Goal: Use online tool/utility: Use online tool/utility

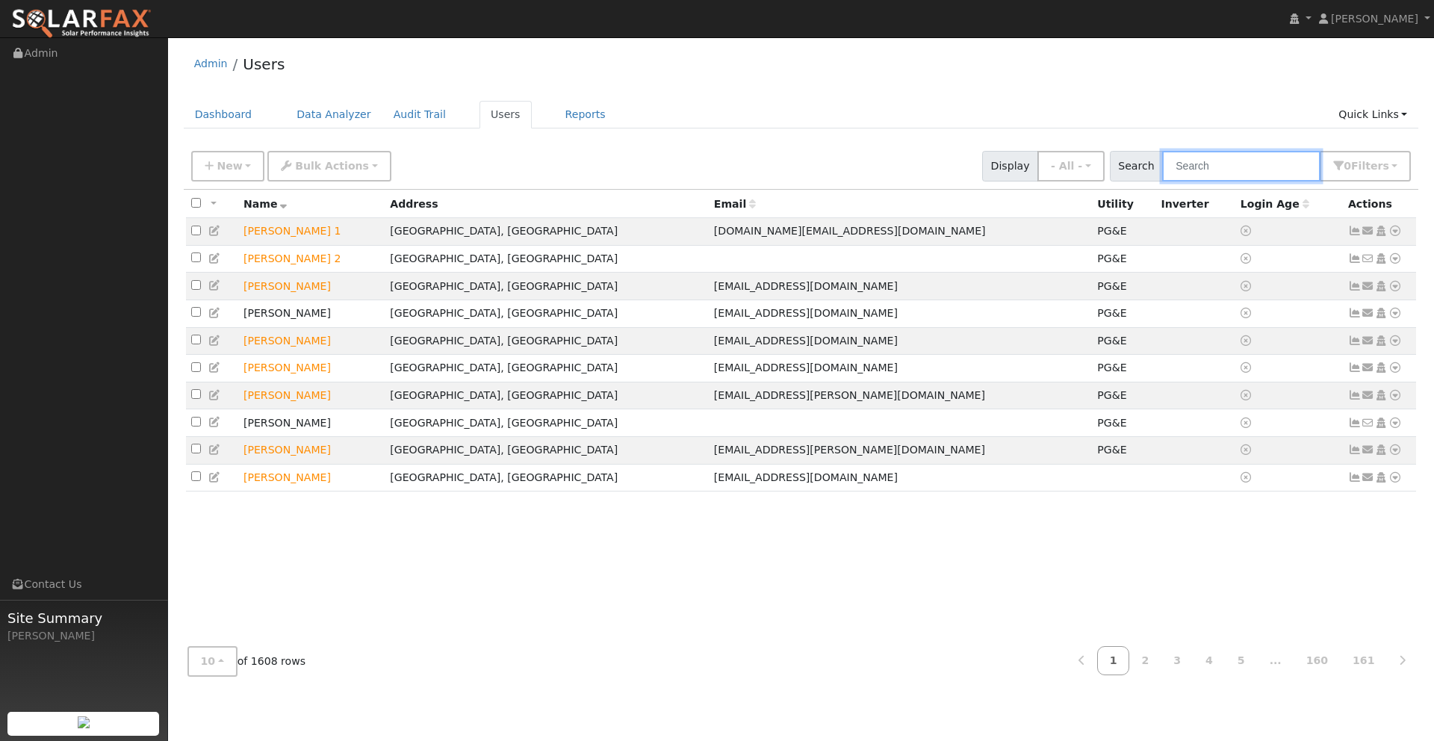
click at [1221, 173] on input "text" at bounding box center [1241, 166] width 158 height 31
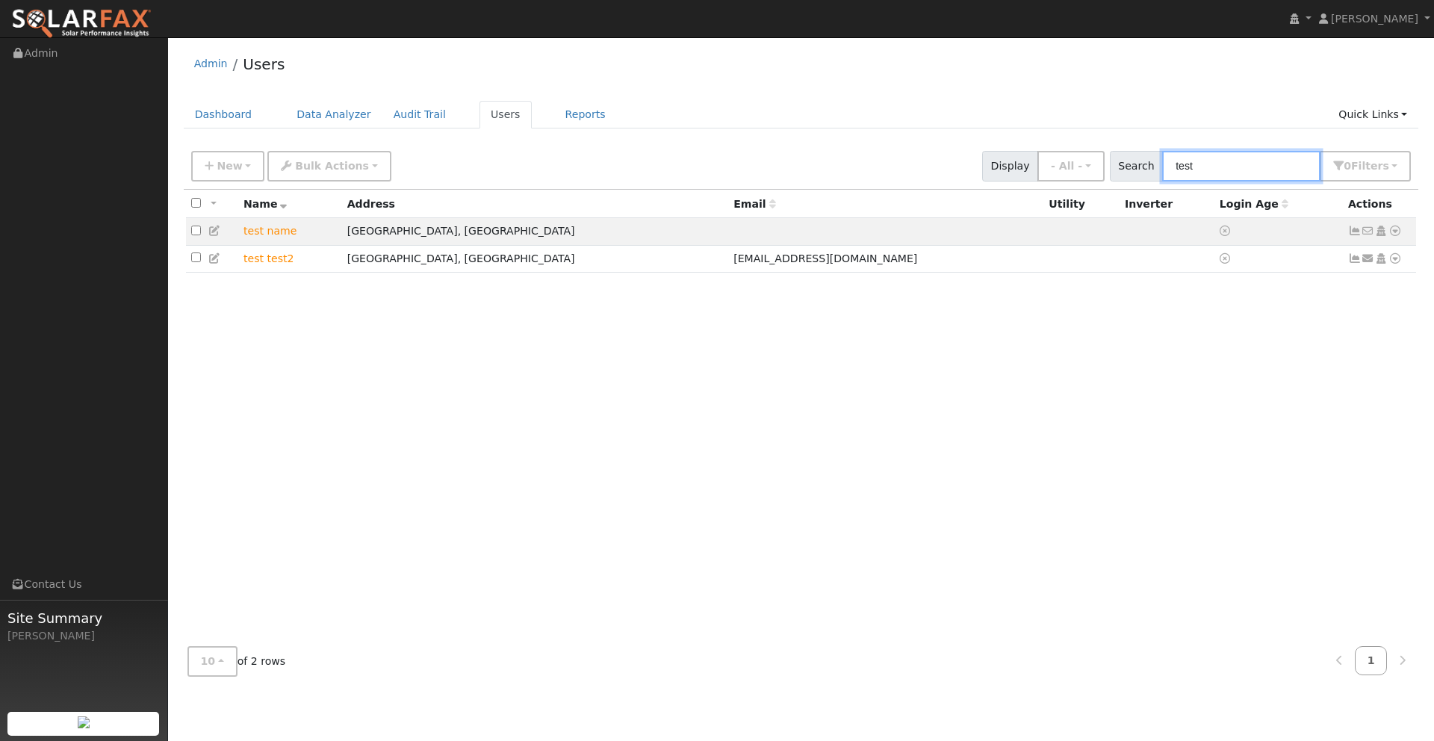
drag, startPoint x: 1238, startPoint y: 164, endPoint x: 1020, endPoint y: 167, distance: 218.1
click at [1020, 167] on div "New Add User Quick Add Quick Connect Quick Convert Lead Bulk Actions Send Email…" at bounding box center [801, 164] width 1226 height 36
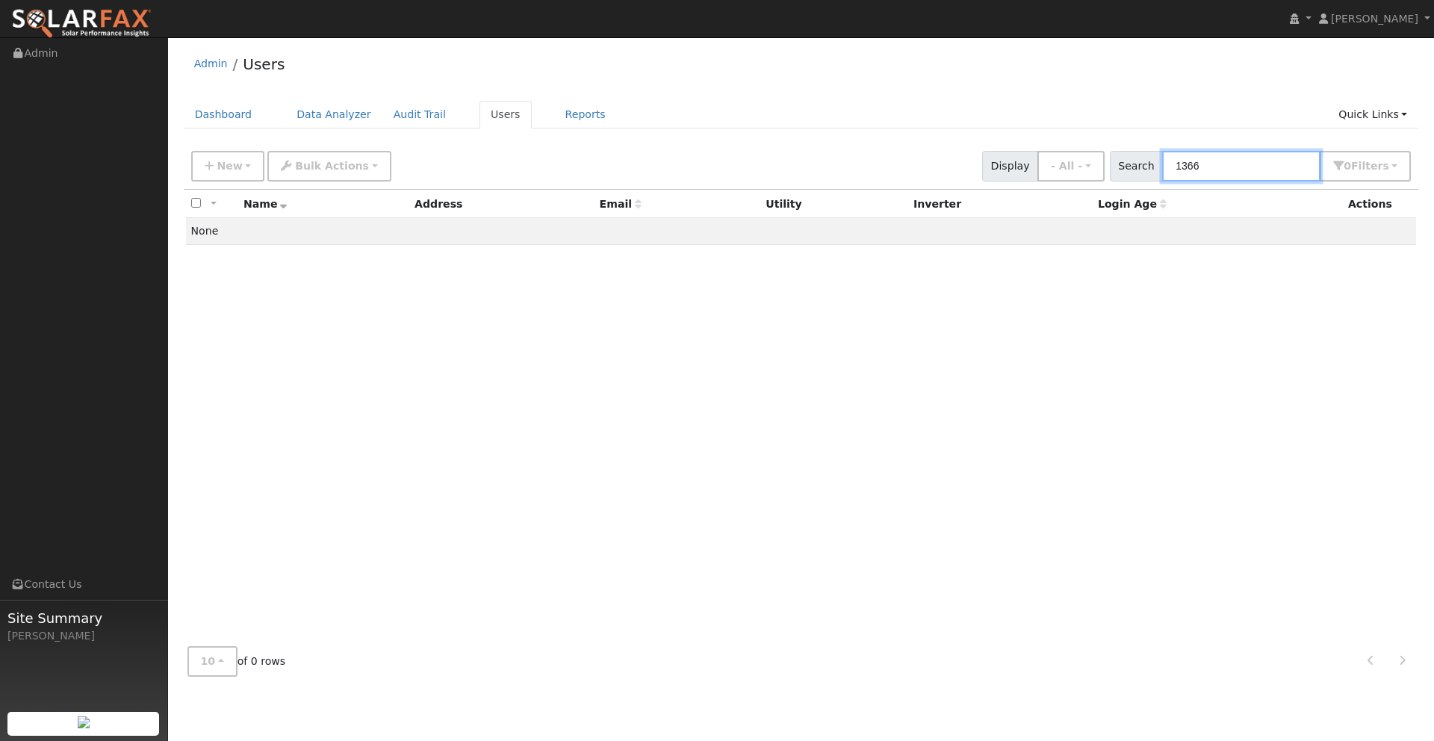
drag, startPoint x: 1231, startPoint y: 167, endPoint x: 1026, endPoint y: 151, distance: 205.2
click at [1025, 151] on div "New Add User Quick Add Quick Connect Quick Convert Lead Bulk Actions Send Email…" at bounding box center [801, 164] width 1226 height 36
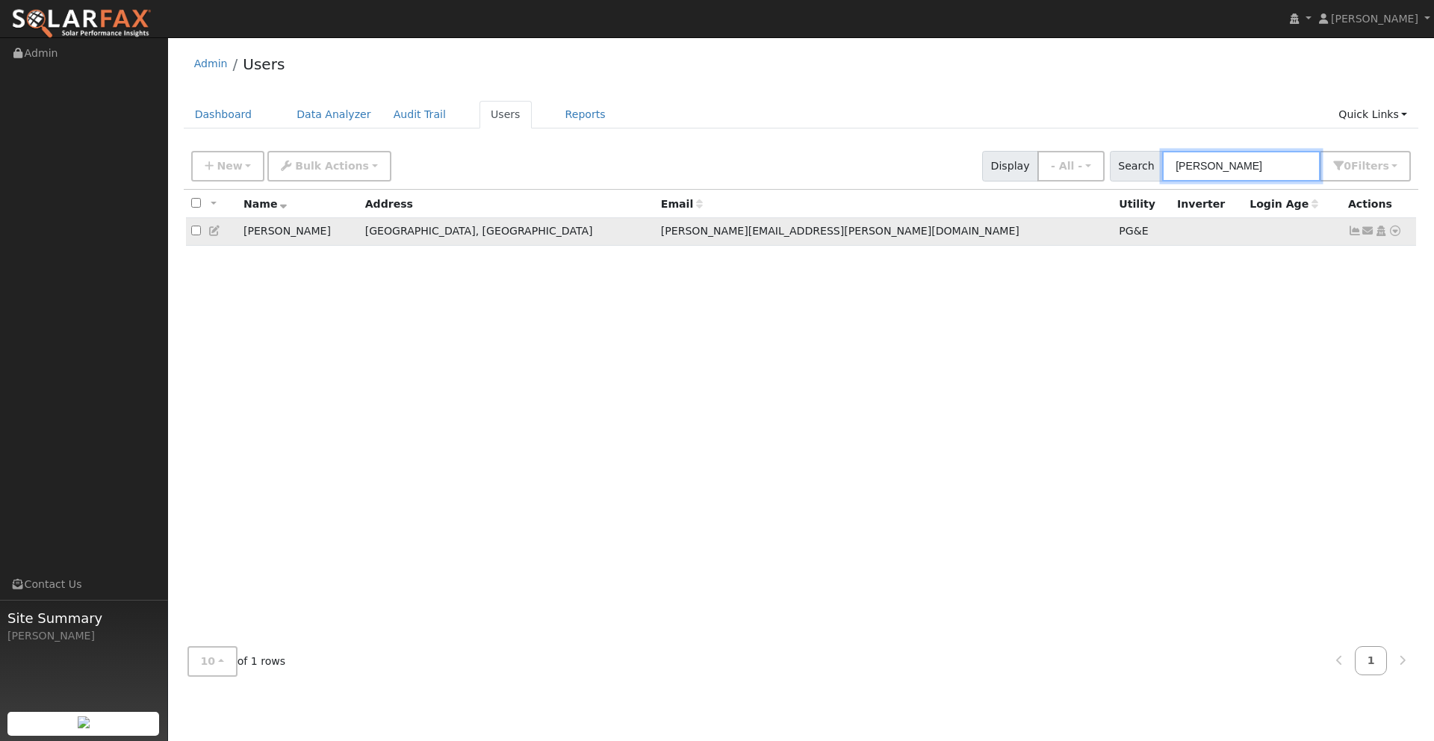
type input "irma"
click at [1395, 231] on icon at bounding box center [1394, 231] width 13 height 10
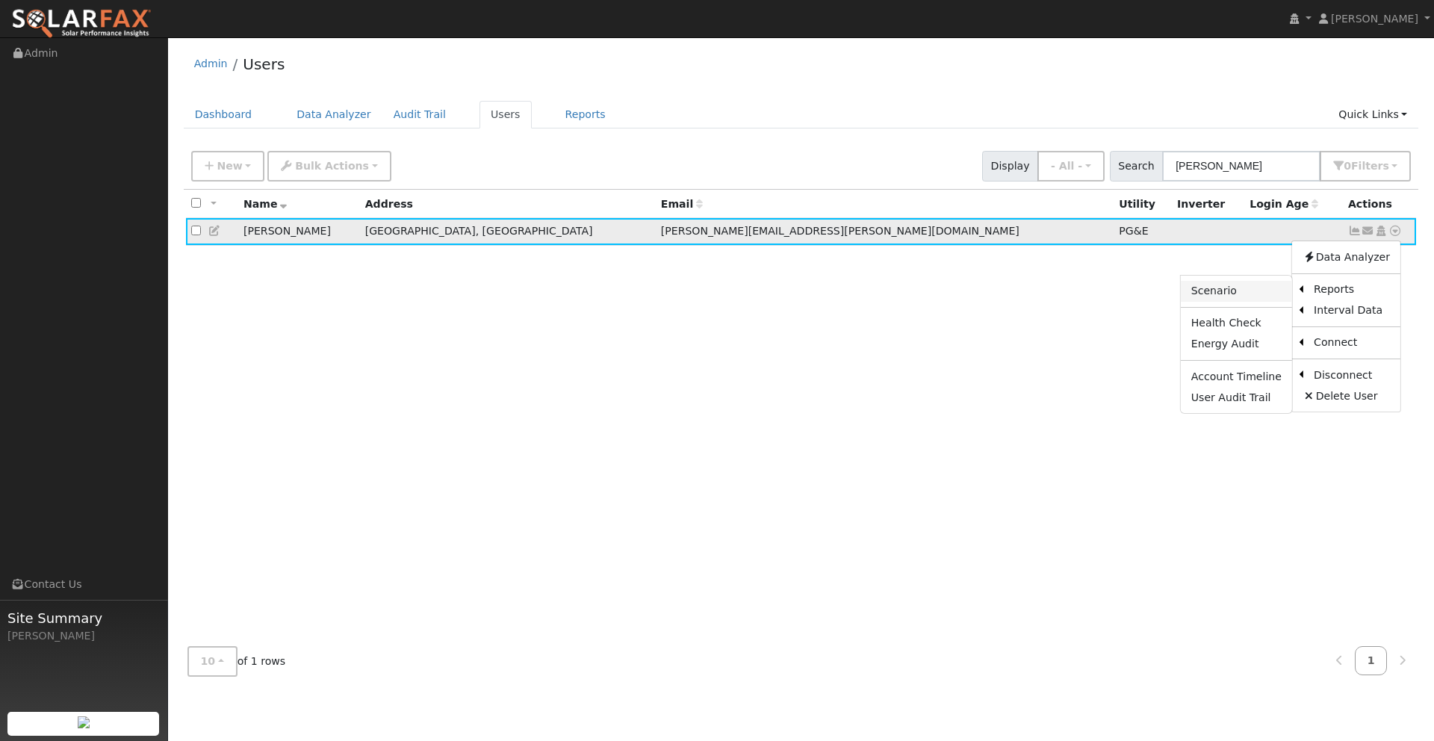
click at [1234, 293] on link "Scenario" at bounding box center [1236, 291] width 111 height 21
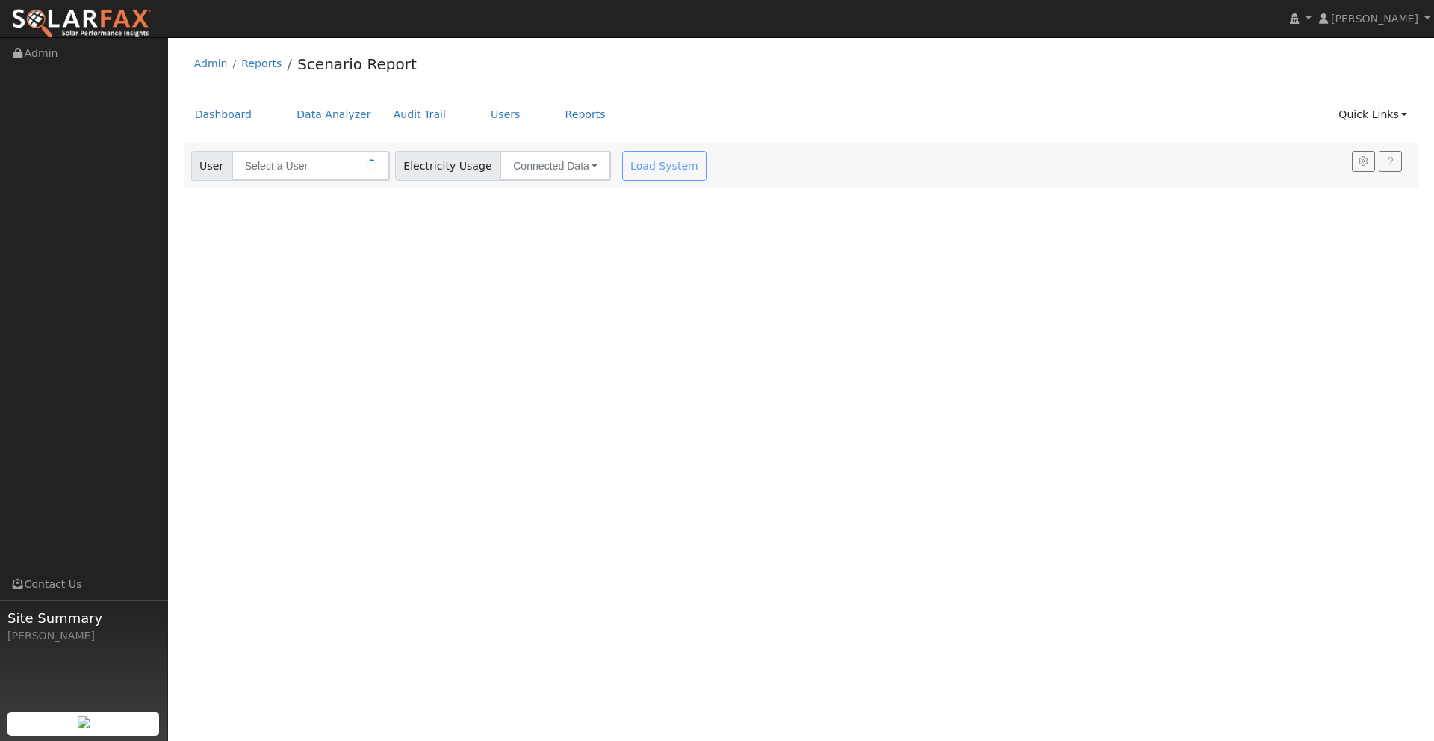
type input "[PERSON_NAME]"
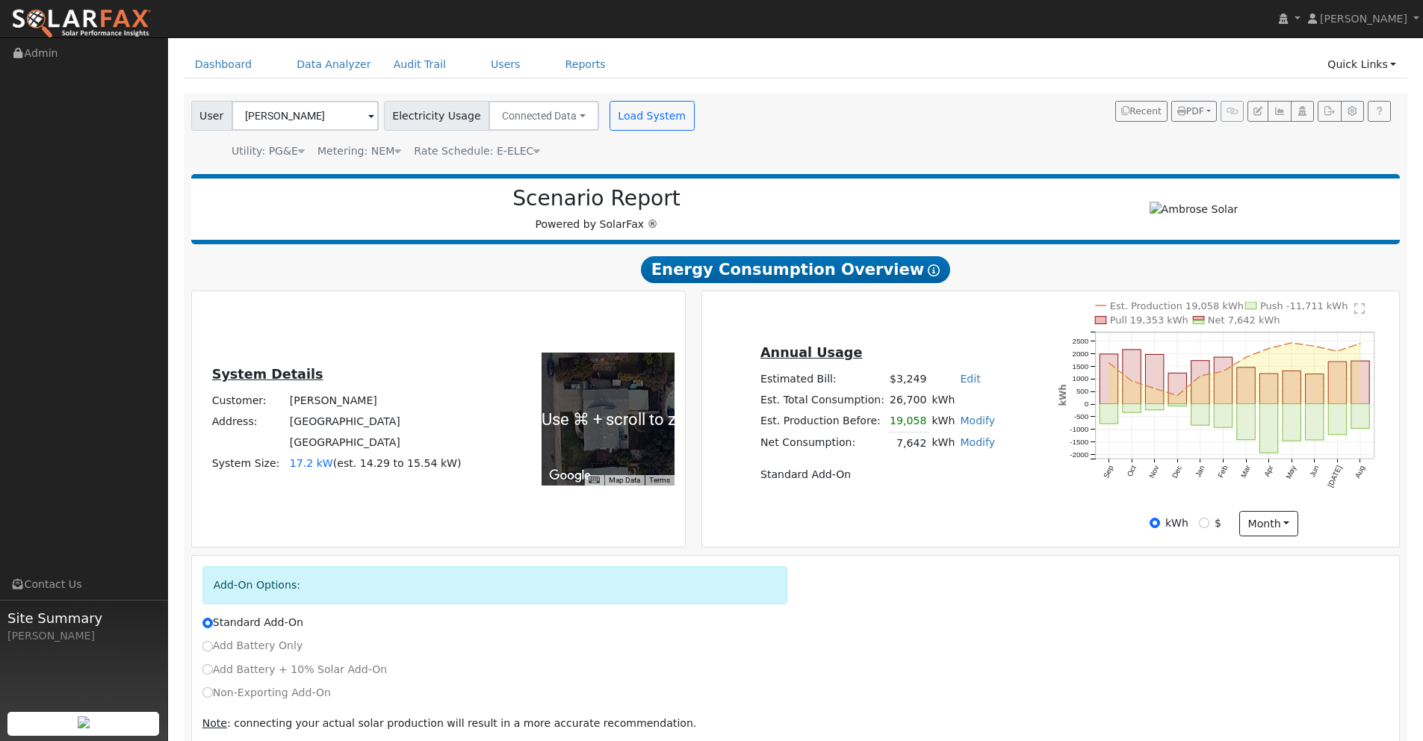
scroll to position [114, 0]
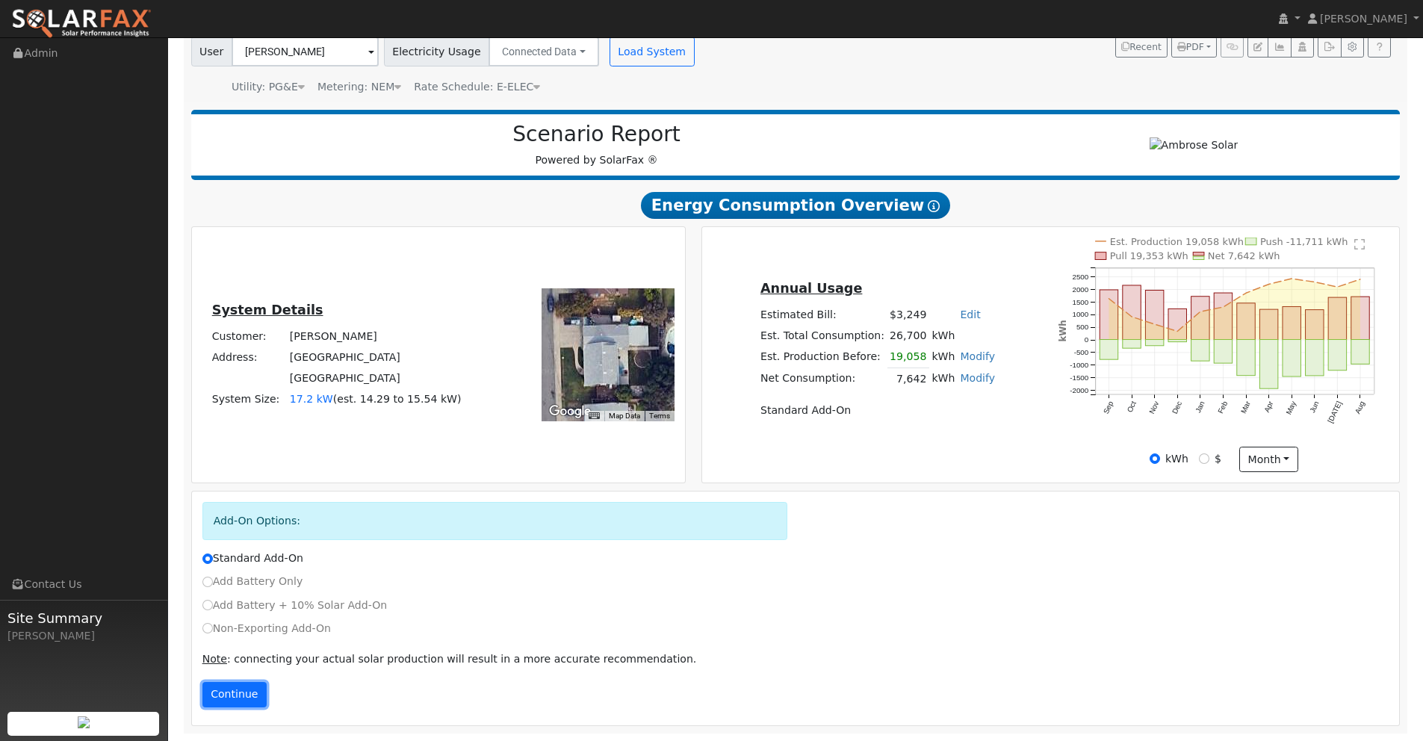
click at [235, 697] on button "Continue" at bounding box center [234, 694] width 64 height 25
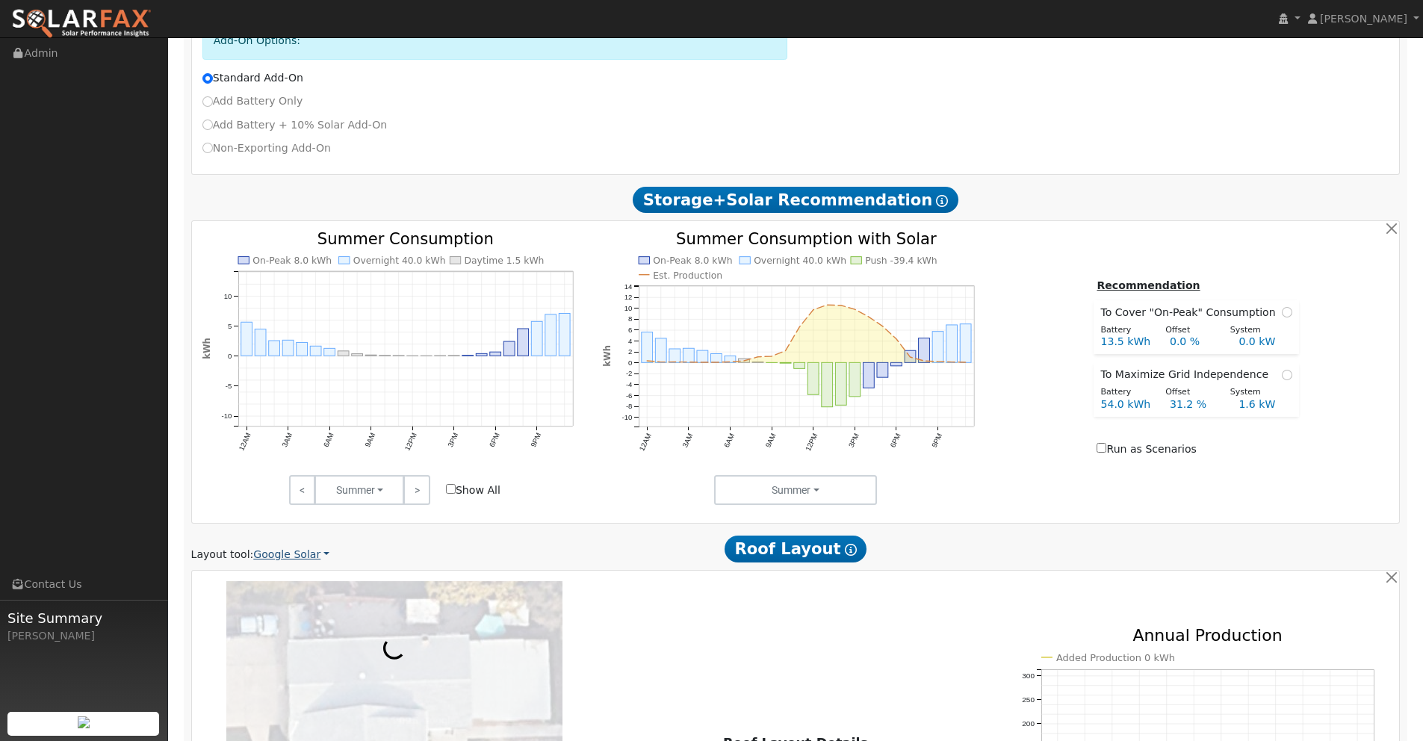
scroll to position [595, 0]
click at [314, 553] on link "Google Solar" at bounding box center [291, 554] width 76 height 16
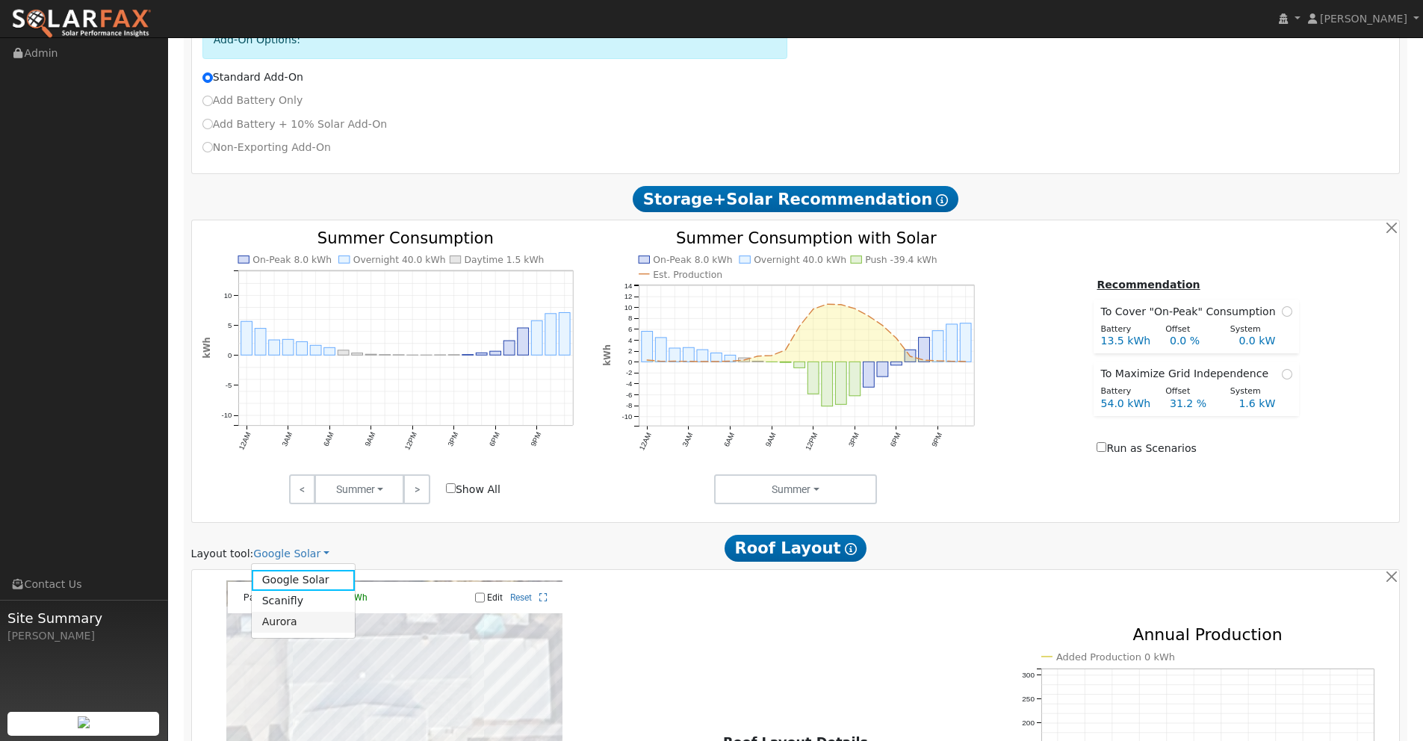
click at [288, 629] on link "Aurora" at bounding box center [304, 622] width 104 height 21
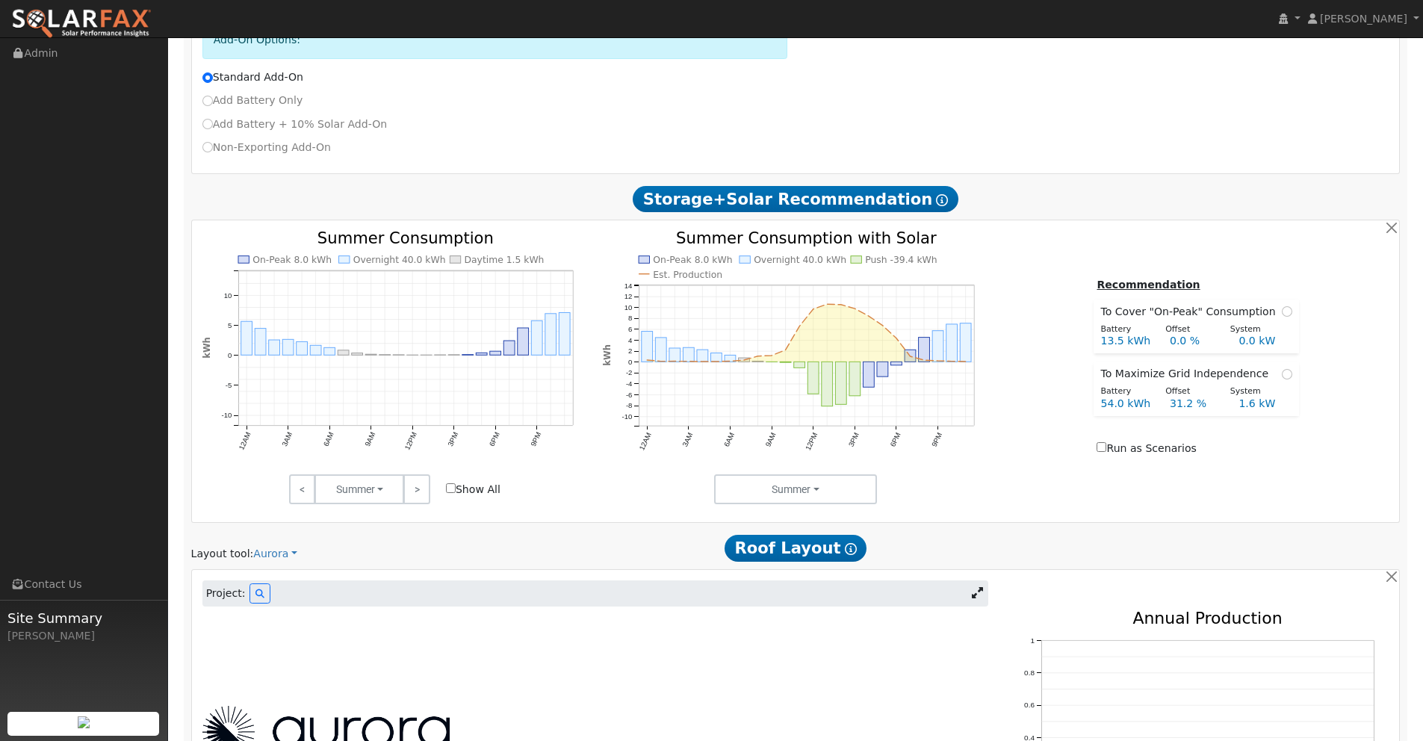
click at [985, 588] on link at bounding box center [977, 594] width 22 height 22
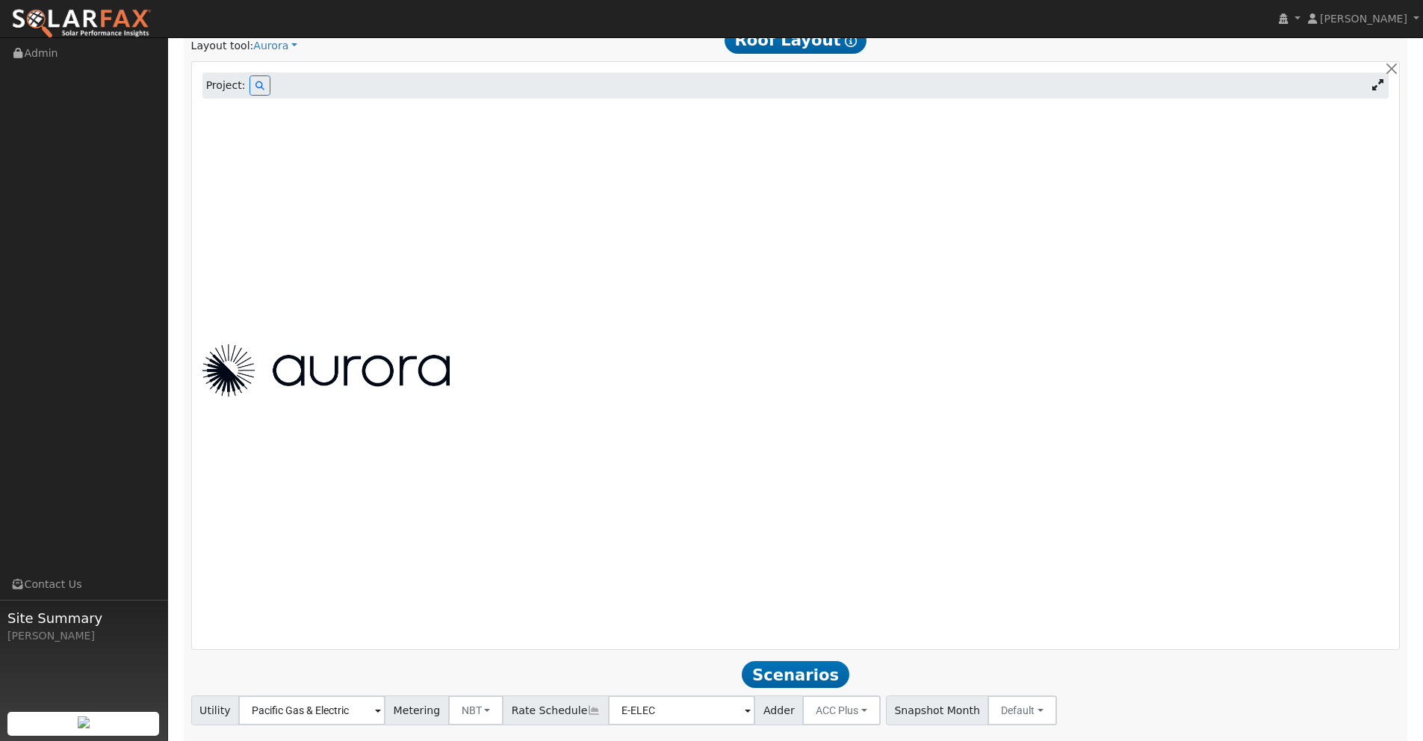
scroll to position [1127, 0]
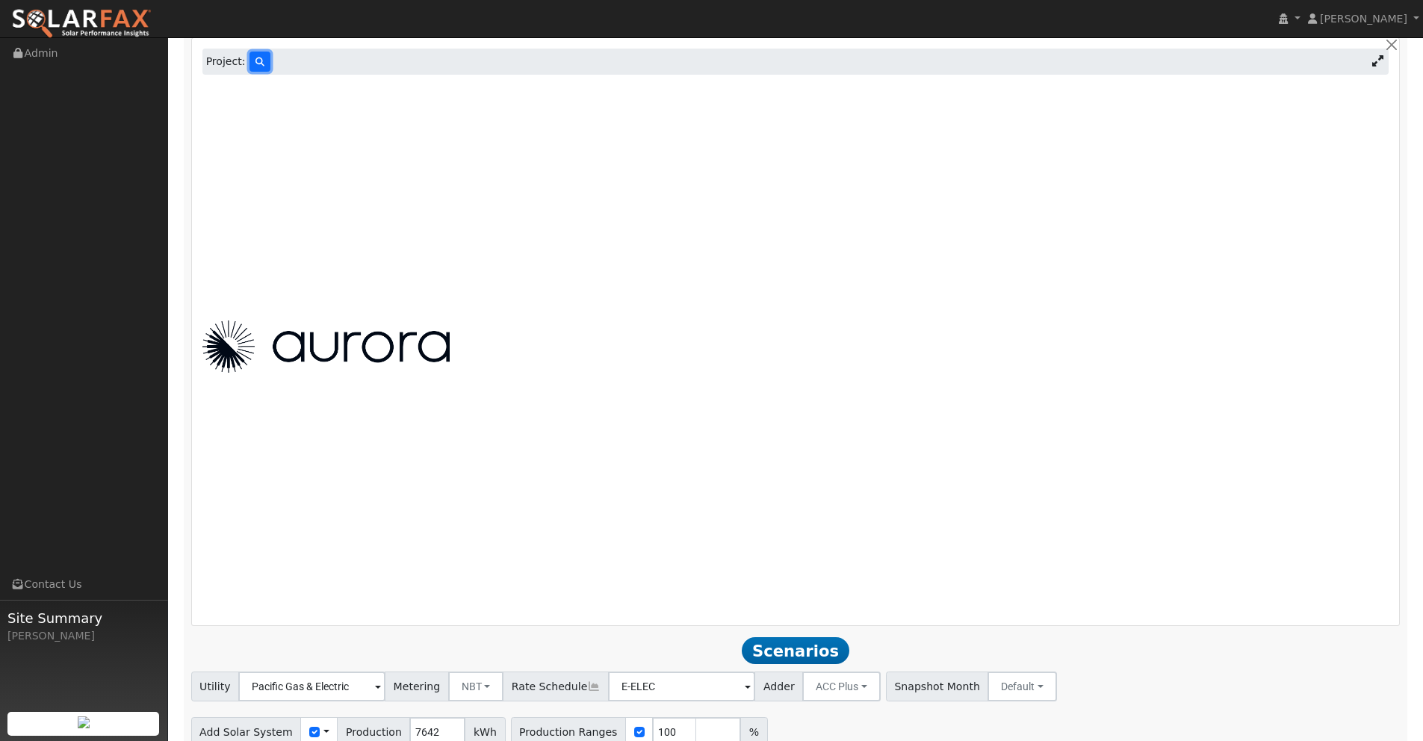
click at [258, 58] on icon at bounding box center [259, 62] width 9 height 9
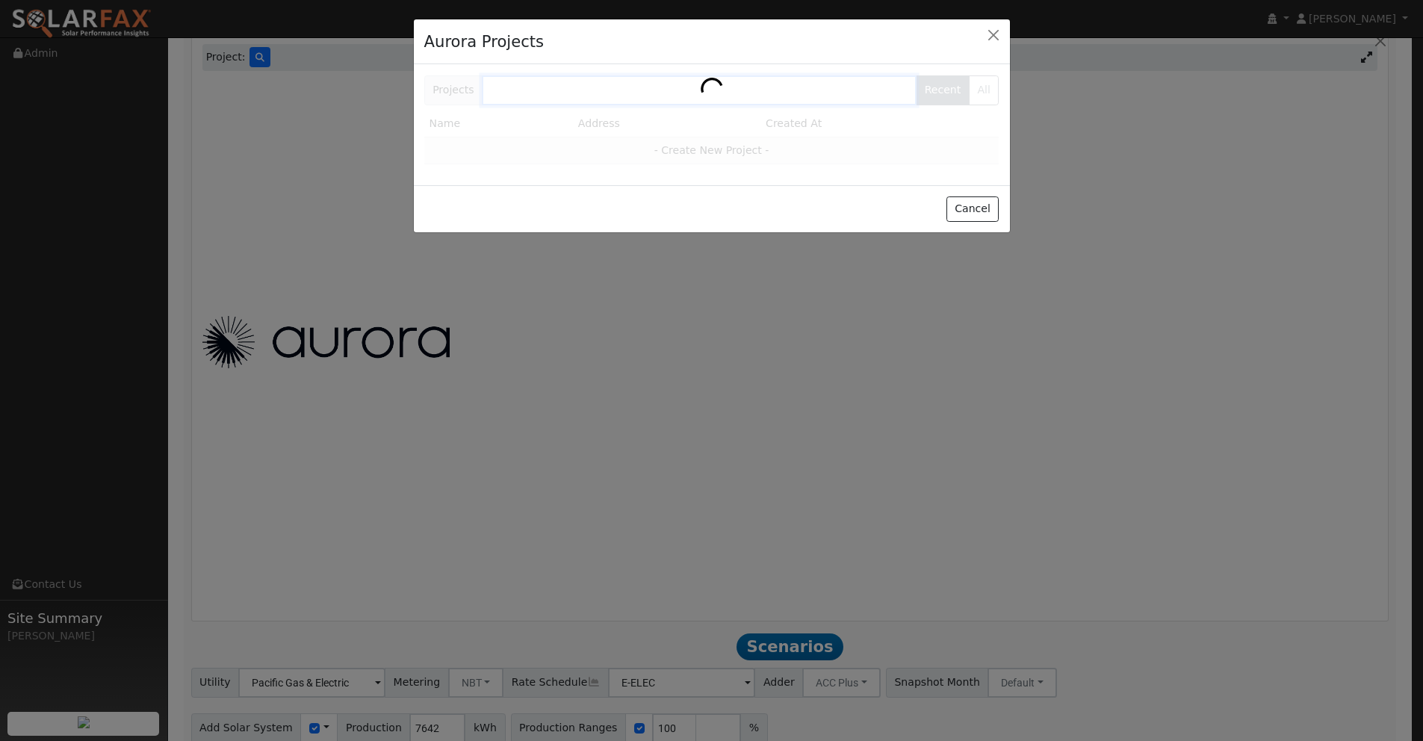
scroll to position [1131, 0]
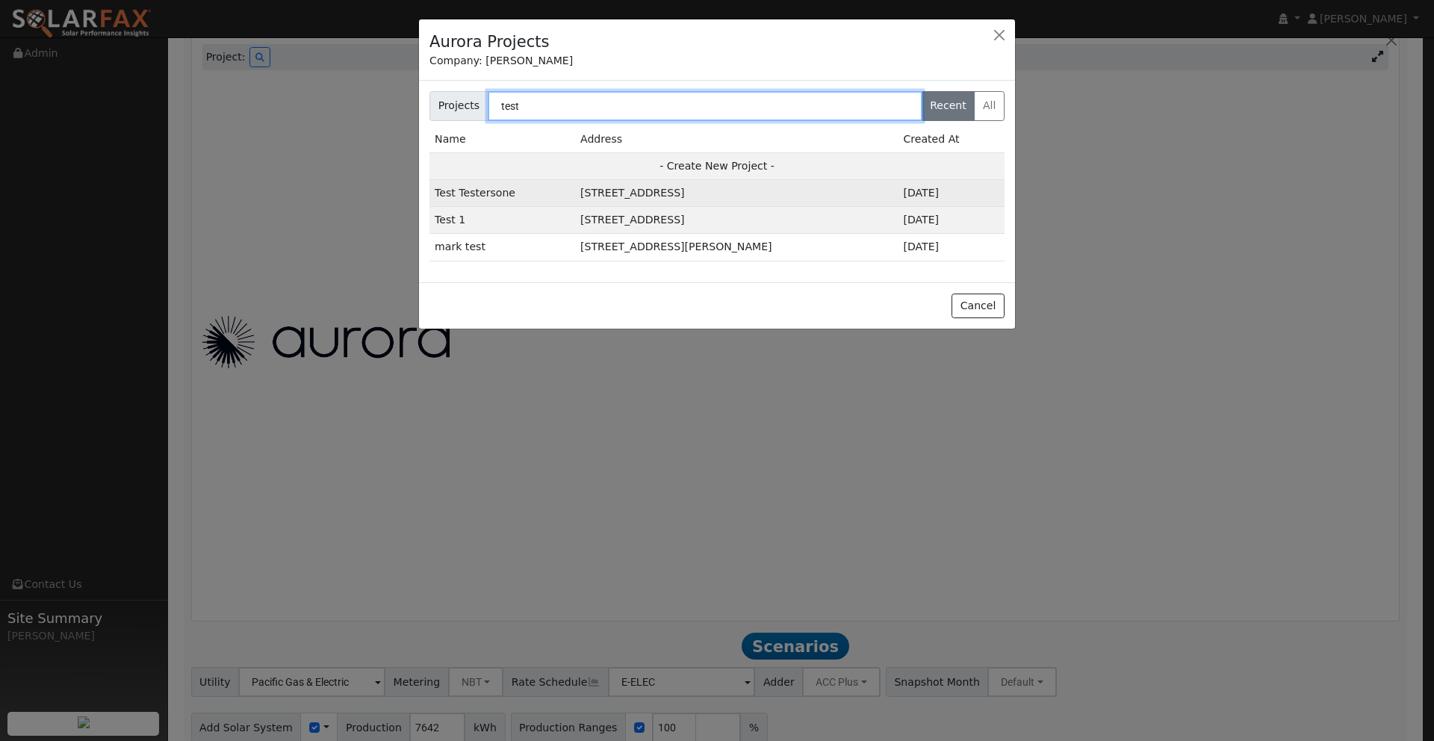
type input "test"
click at [662, 189] on td "[STREET_ADDRESS]" at bounding box center [736, 193] width 323 height 27
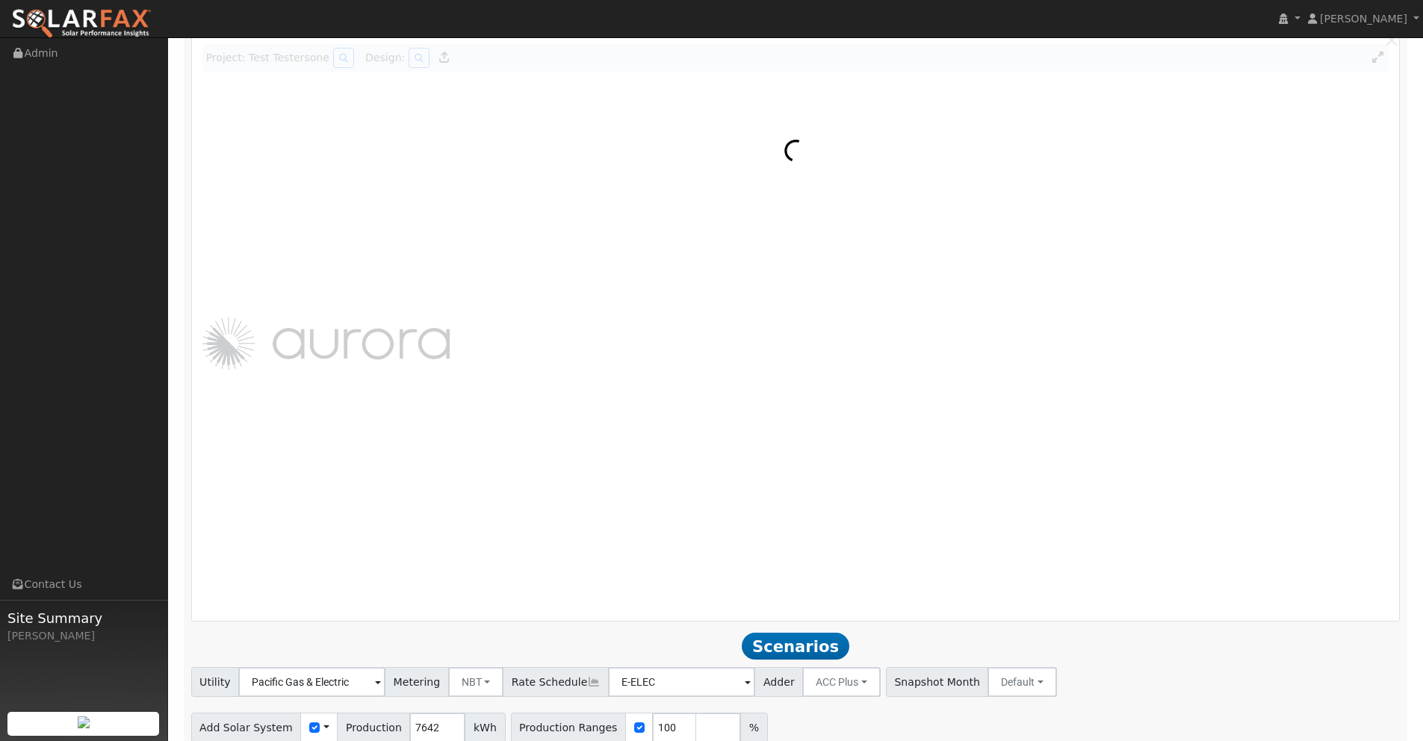
scroll to position [1136, 0]
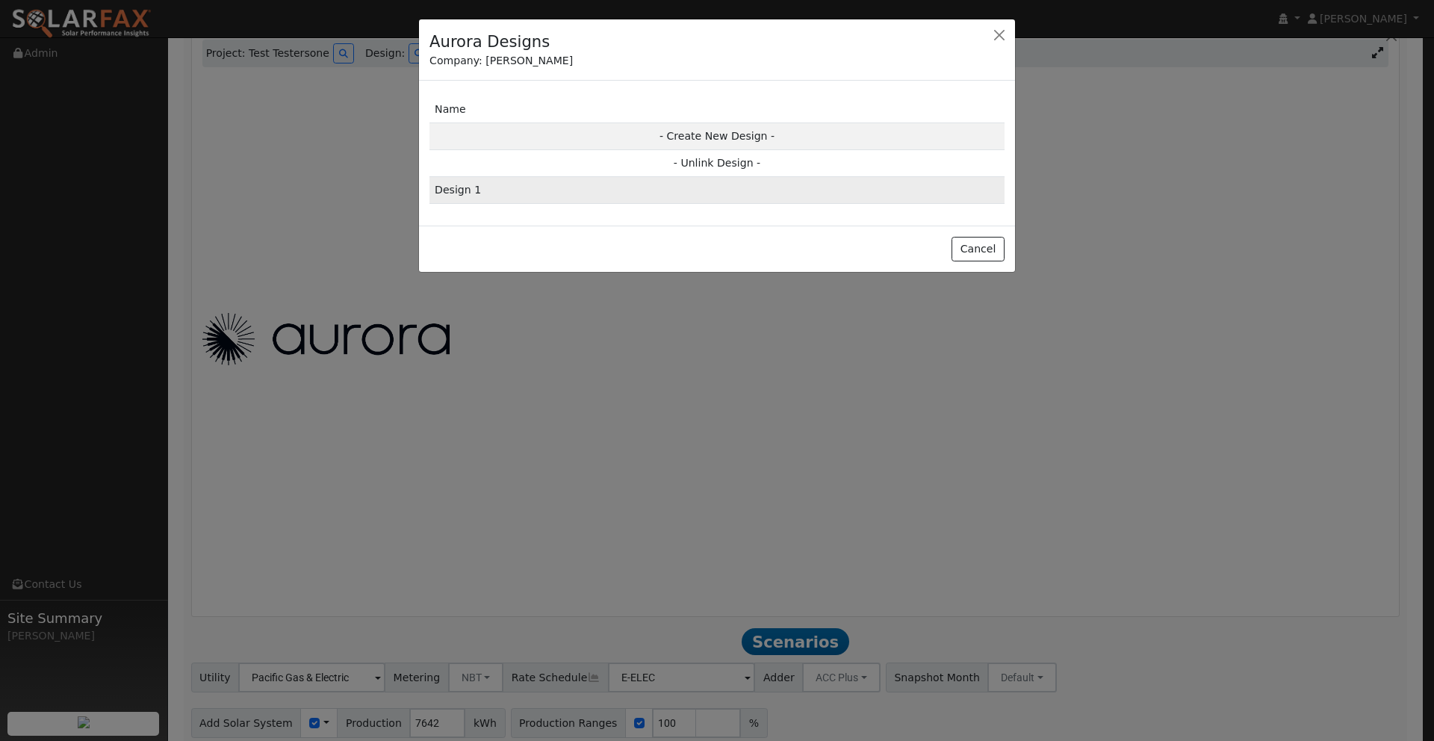
click at [615, 187] on td "Design 1" at bounding box center [716, 190] width 575 height 27
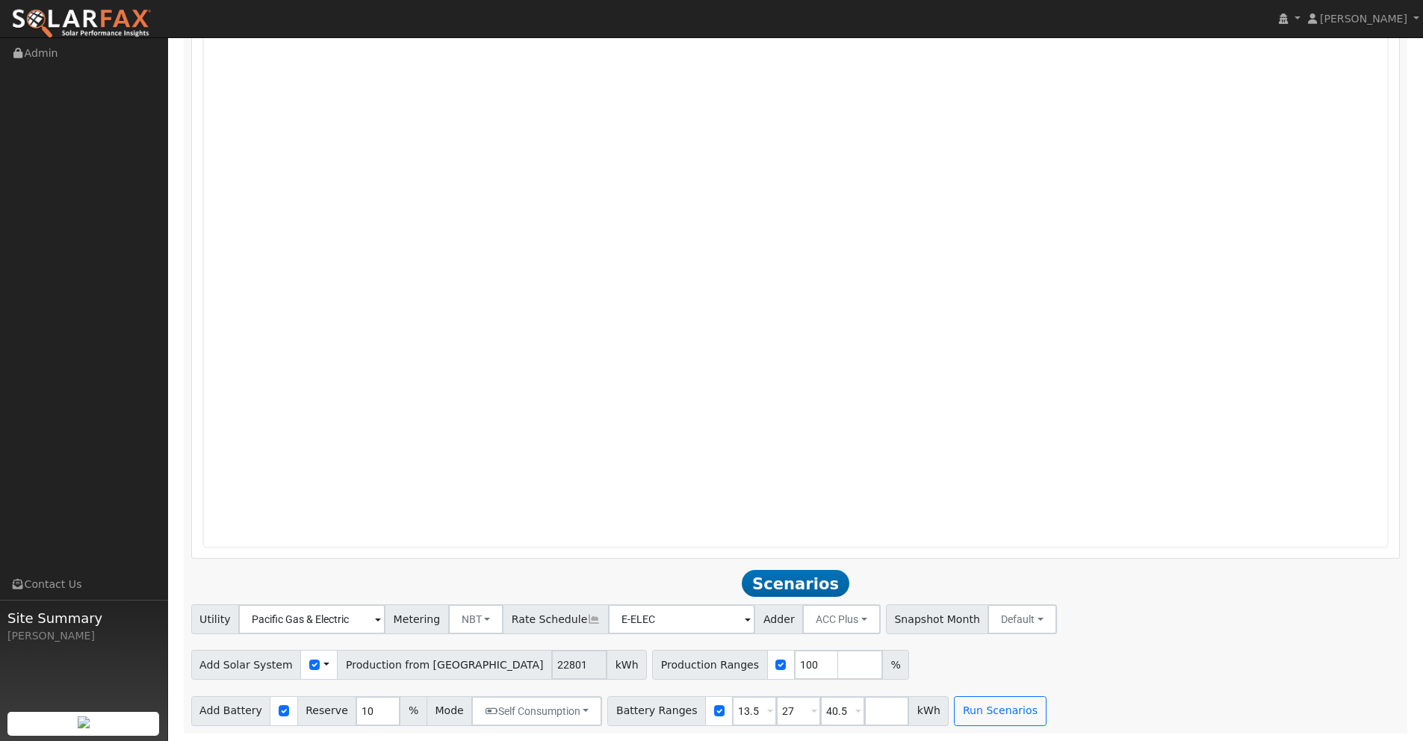
scroll to position [899, 0]
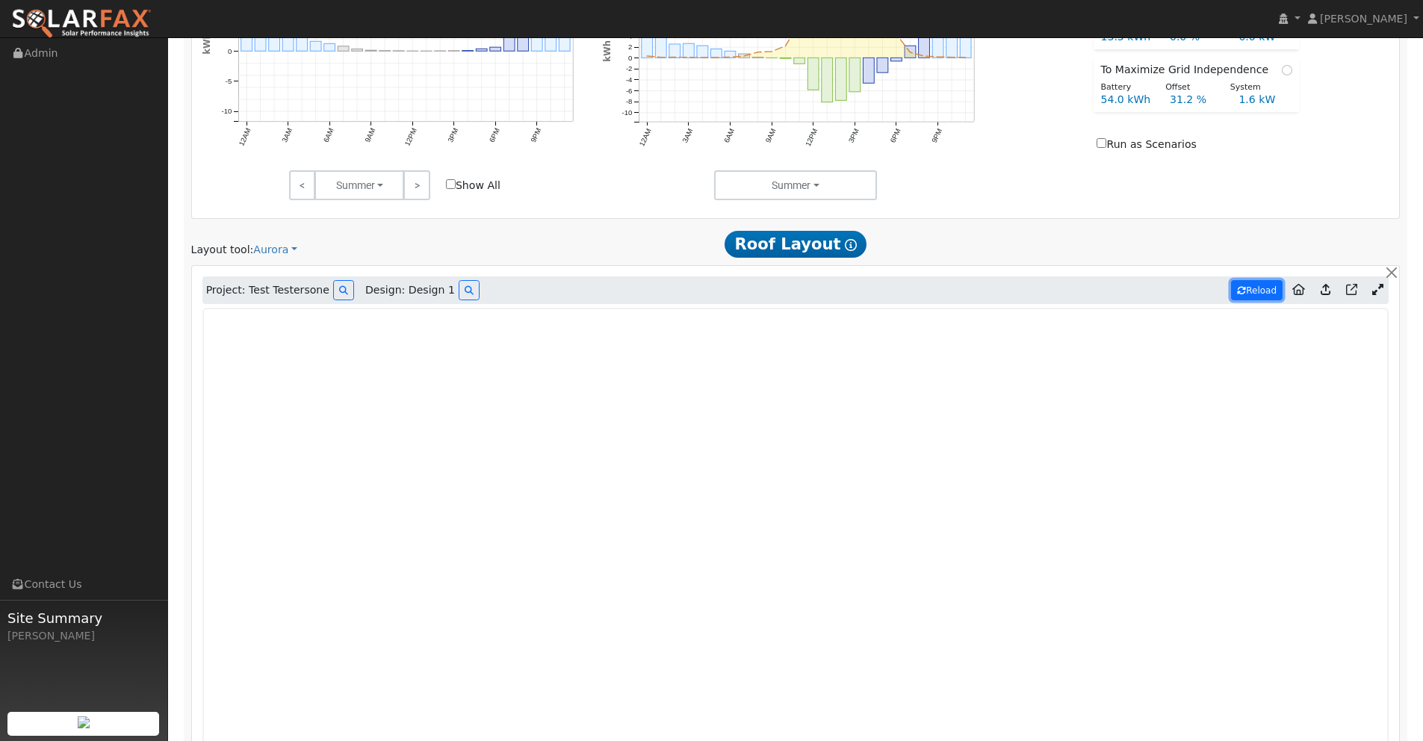
click at [1252, 295] on button "Reload" at bounding box center [1257, 290] width 52 height 20
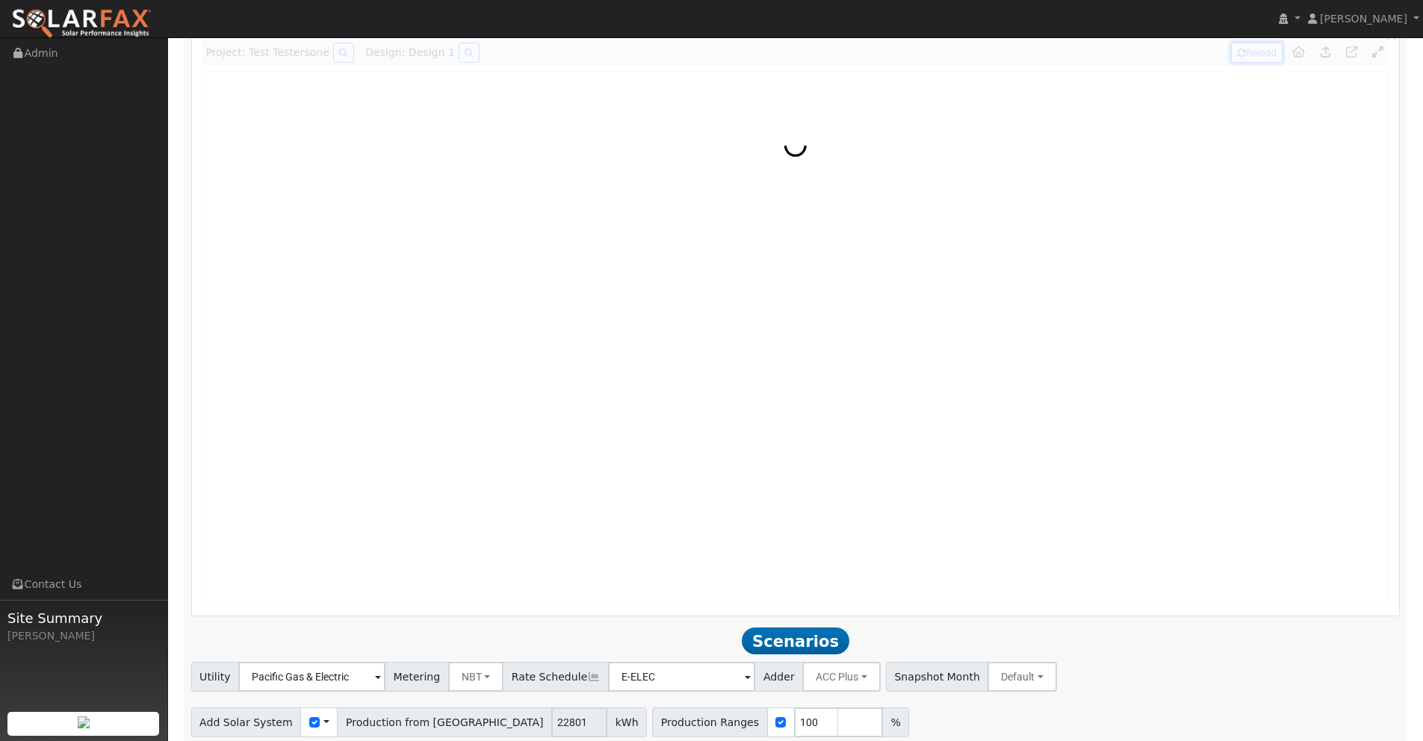
scroll to position [1196, 0]
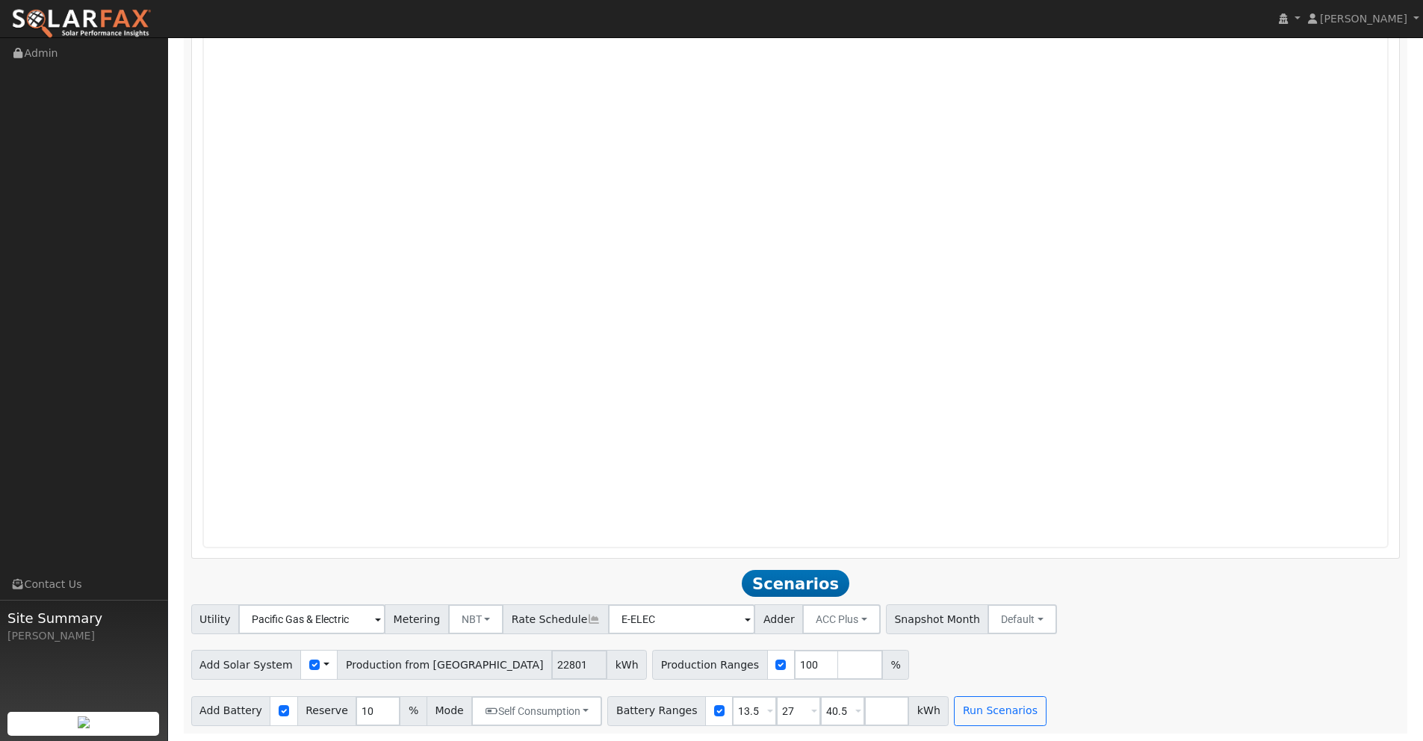
type input "22021"
drag, startPoint x: 787, startPoint y: 709, endPoint x: 705, endPoint y: 702, distance: 82.4
click at [705, 702] on div "Battery Ranges 13.5 Overrides Reserve % Mode None None Self Consumption Peak Sa…" at bounding box center [777, 711] width 341 height 30
type input "0"
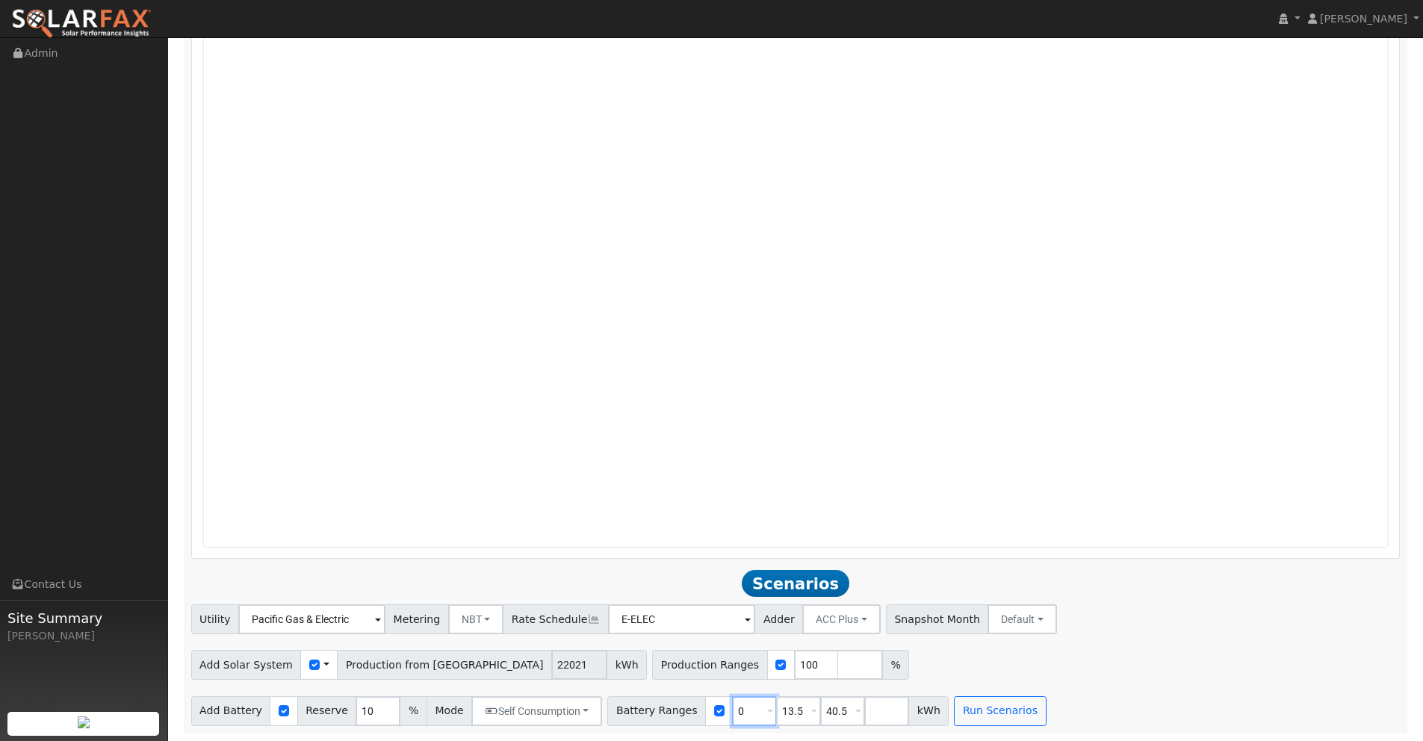
drag, startPoint x: 747, startPoint y: 709, endPoint x: 664, endPoint y: 698, distance: 83.7
click at [663, 698] on div "Battery Ranges 0 Overrides Reserve % Mode None None Self Consumption Peak Savin…" at bounding box center [777, 711] width 341 height 30
drag, startPoint x: 792, startPoint y: 708, endPoint x: 698, endPoint y: 696, distance: 94.9
click at [698, 696] on div "Battery Ranges 0 Overrides Reserve % Mode None None Self Consumption Peak Savin…" at bounding box center [777, 711] width 341 height 30
type input "40.5"
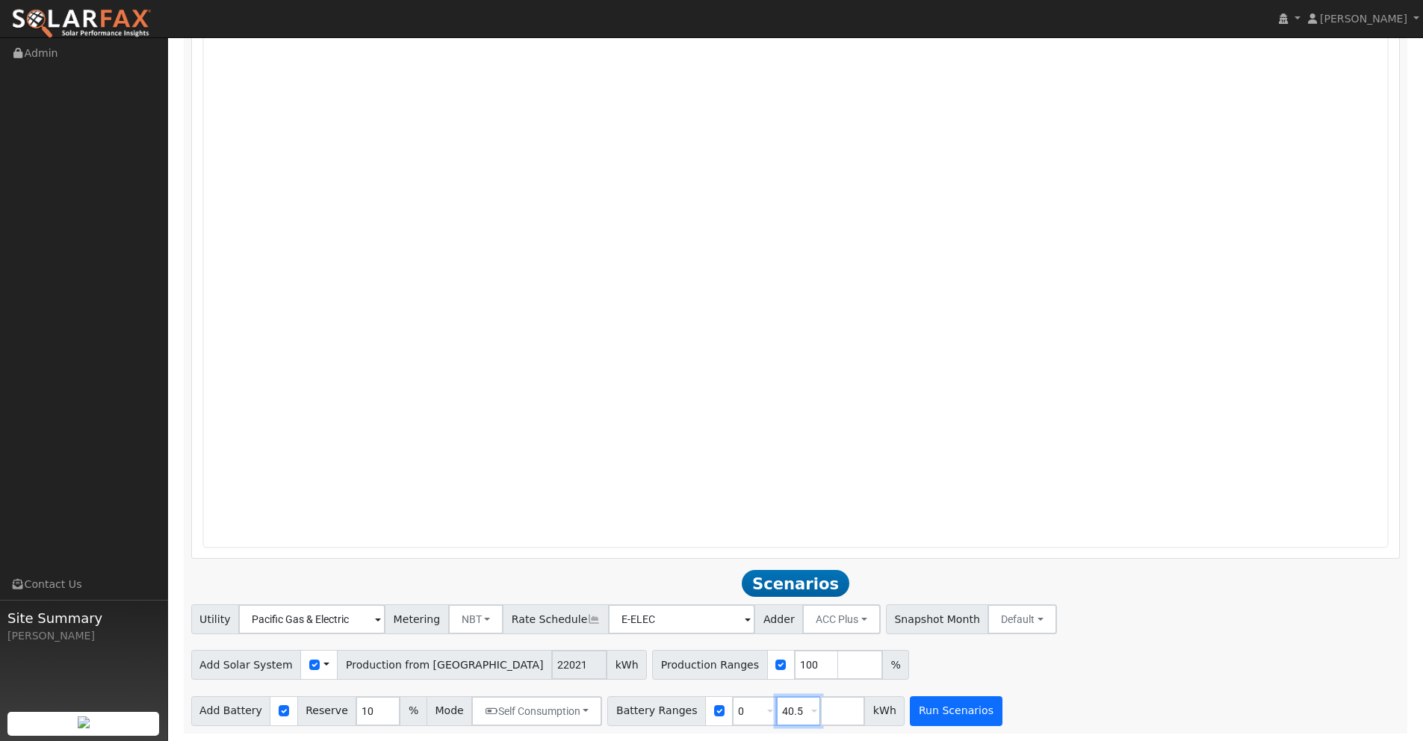
type input "40.5"
click at [942, 706] on button "Run Scenarios" at bounding box center [956, 711] width 92 height 30
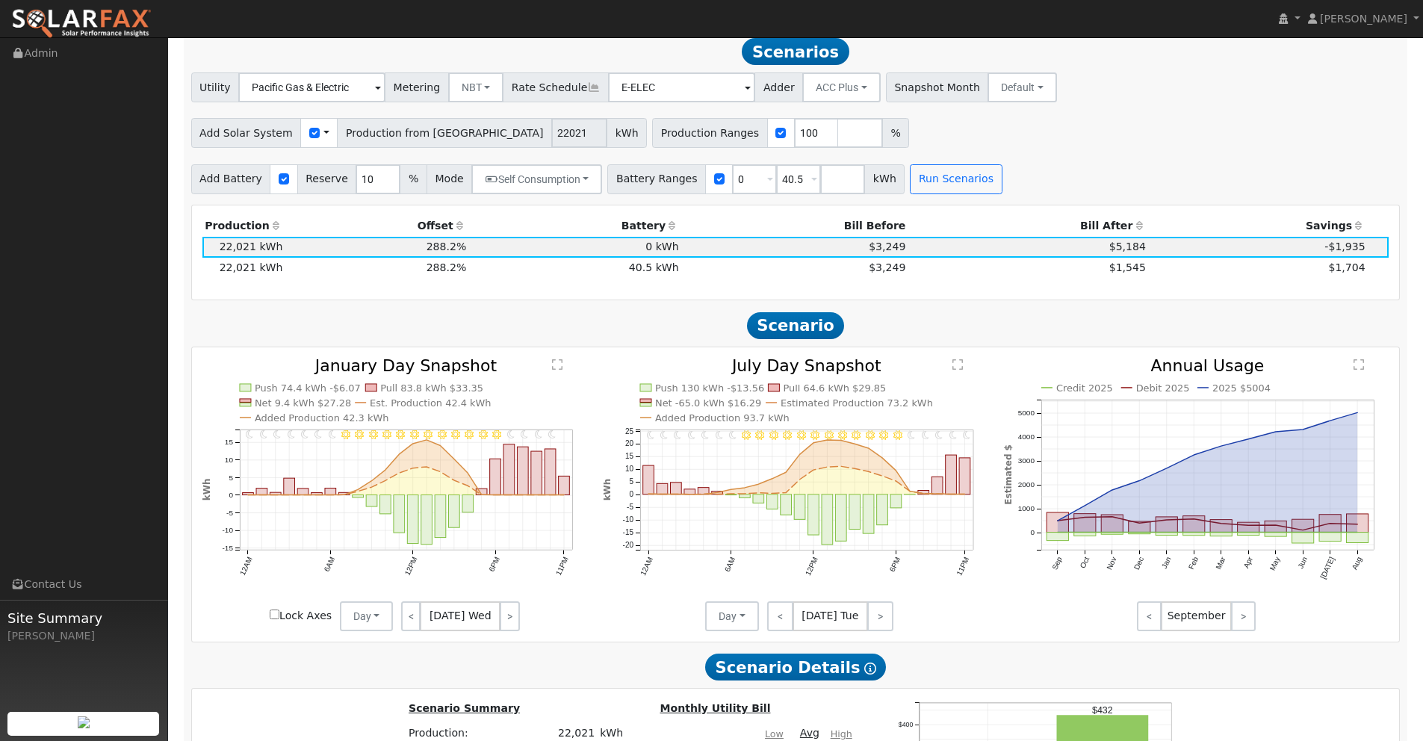
scroll to position [1737, 0]
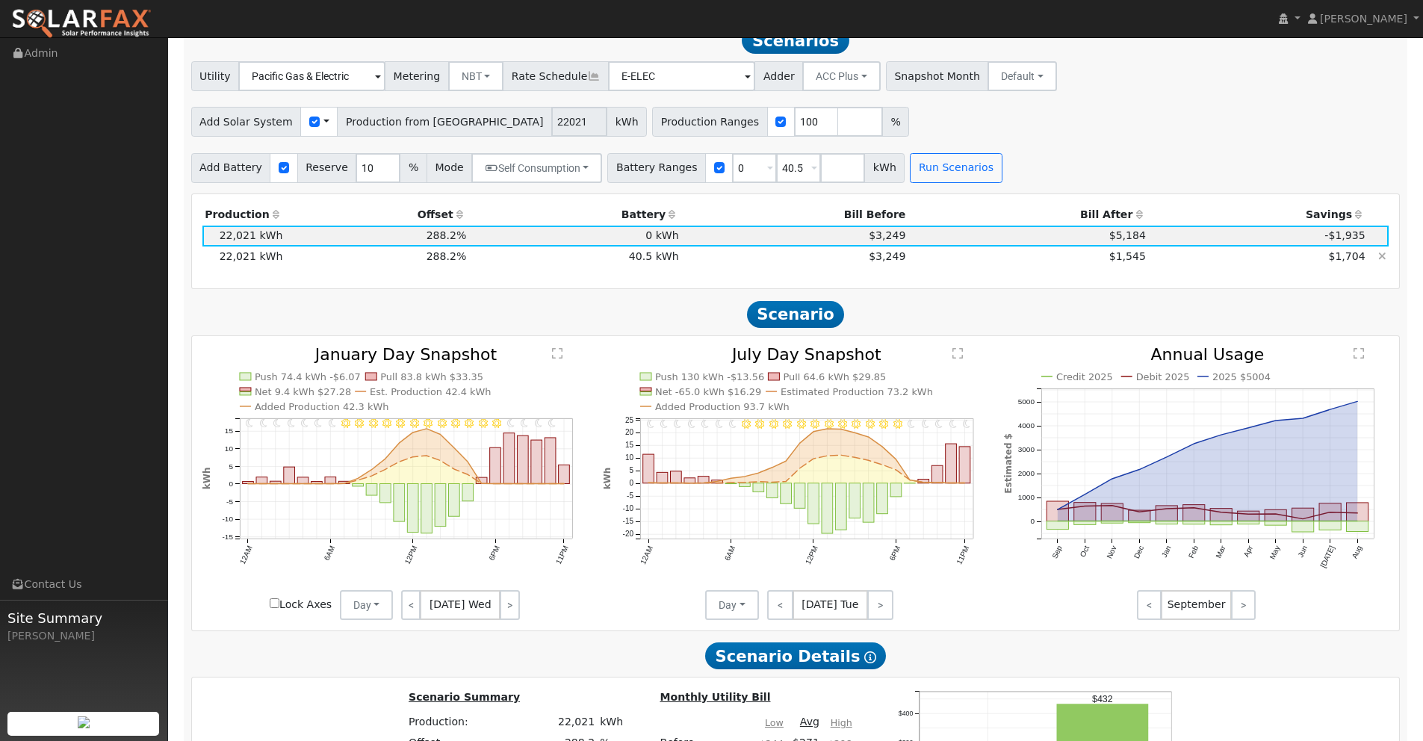
click at [860, 252] on td "$3,249" at bounding box center [794, 256] width 227 height 21
